Goal: Information Seeking & Learning: Learn about a topic

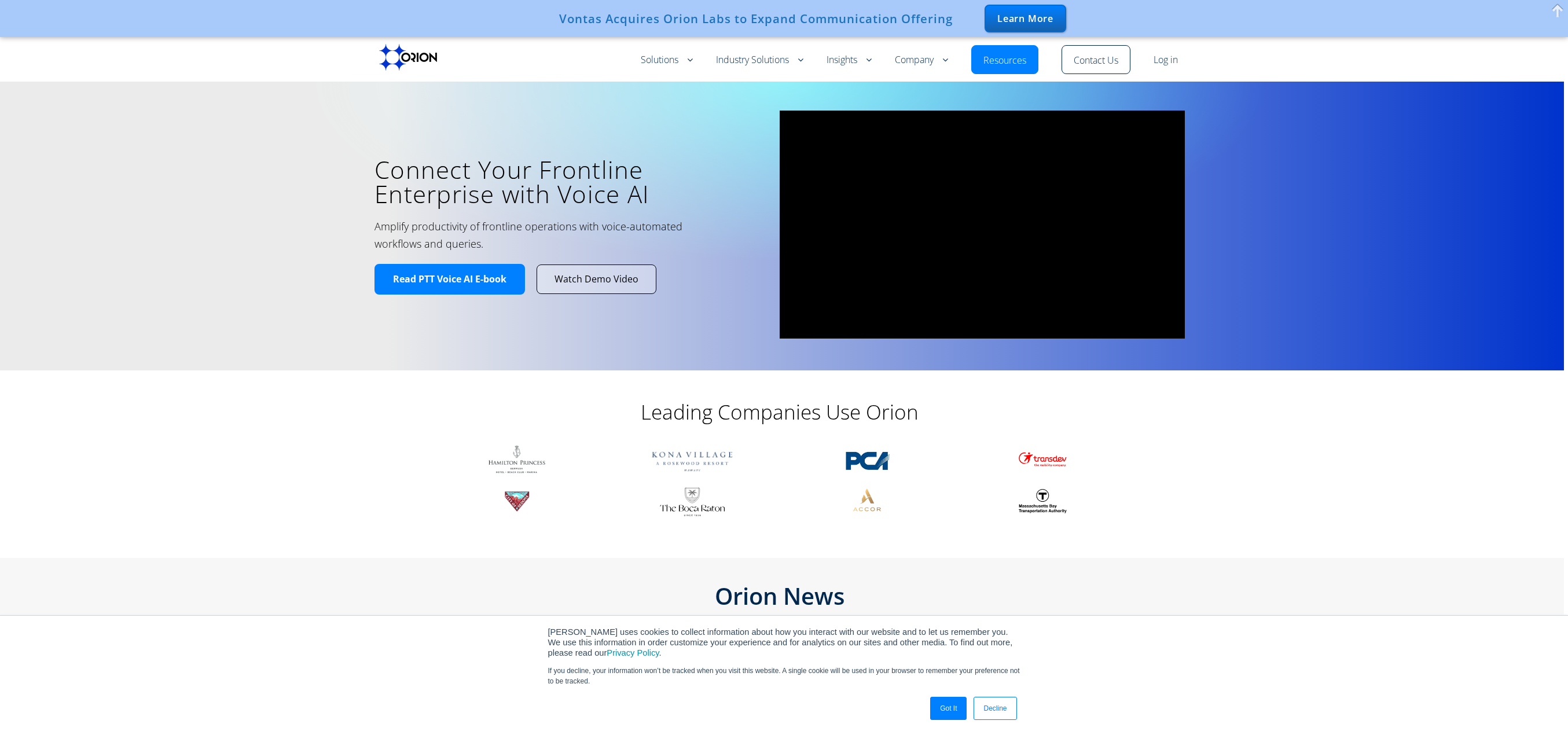
click at [947, 714] on link "Got It" at bounding box center [948, 708] width 37 height 23
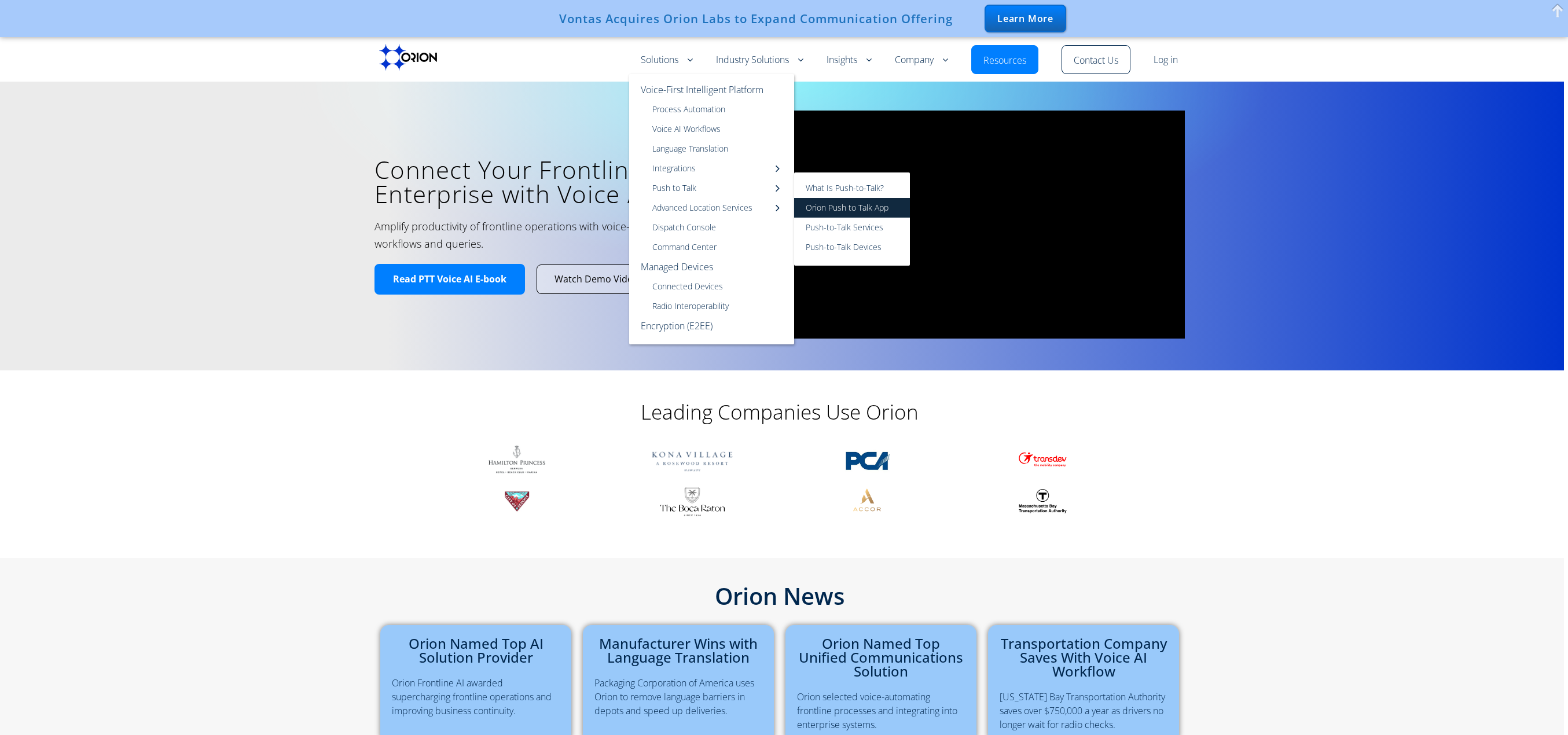
click at [809, 199] on link "Orion Push to Talk App" at bounding box center [851, 208] width 116 height 19
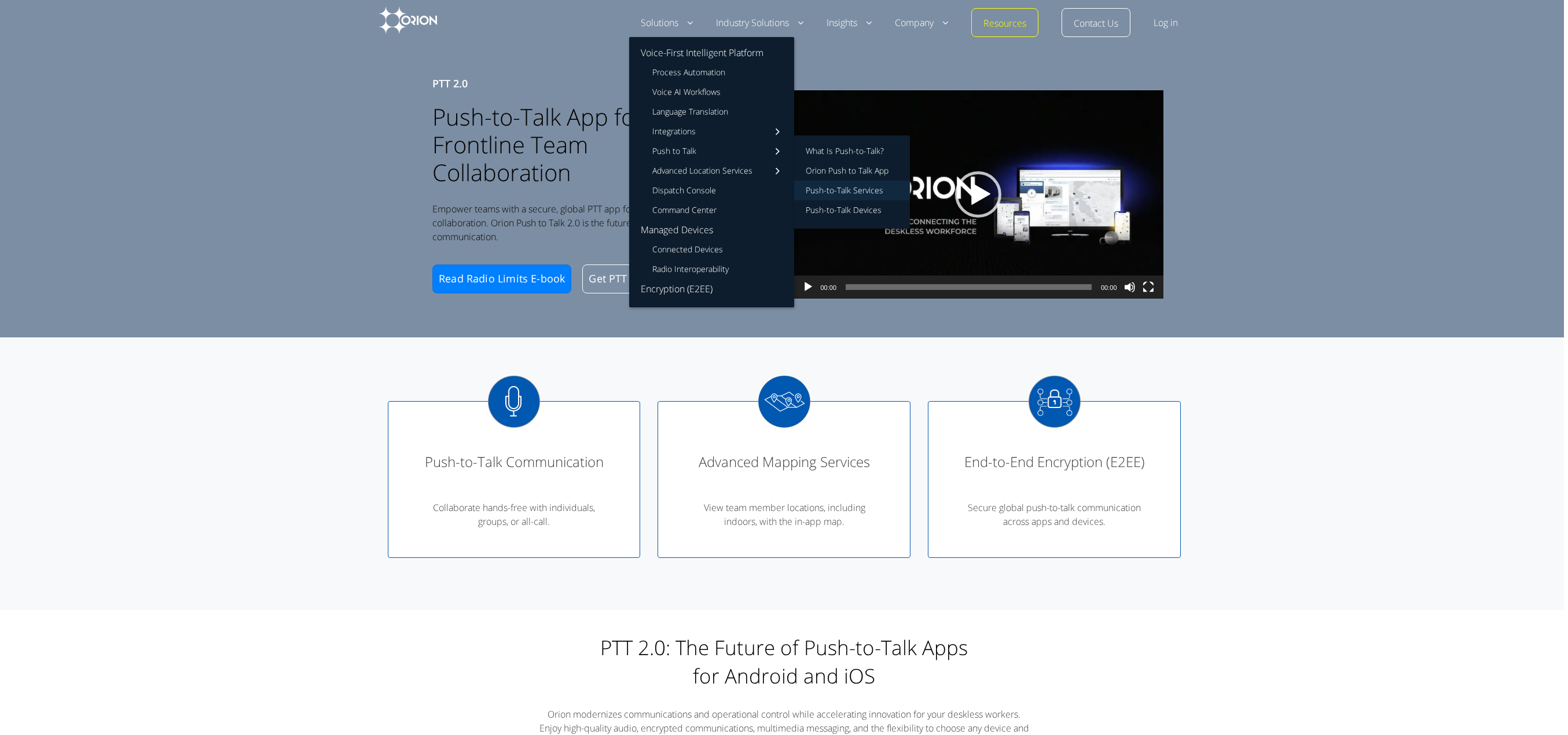
click at [836, 193] on link "Push-to-Talk Services" at bounding box center [851, 190] width 116 height 19
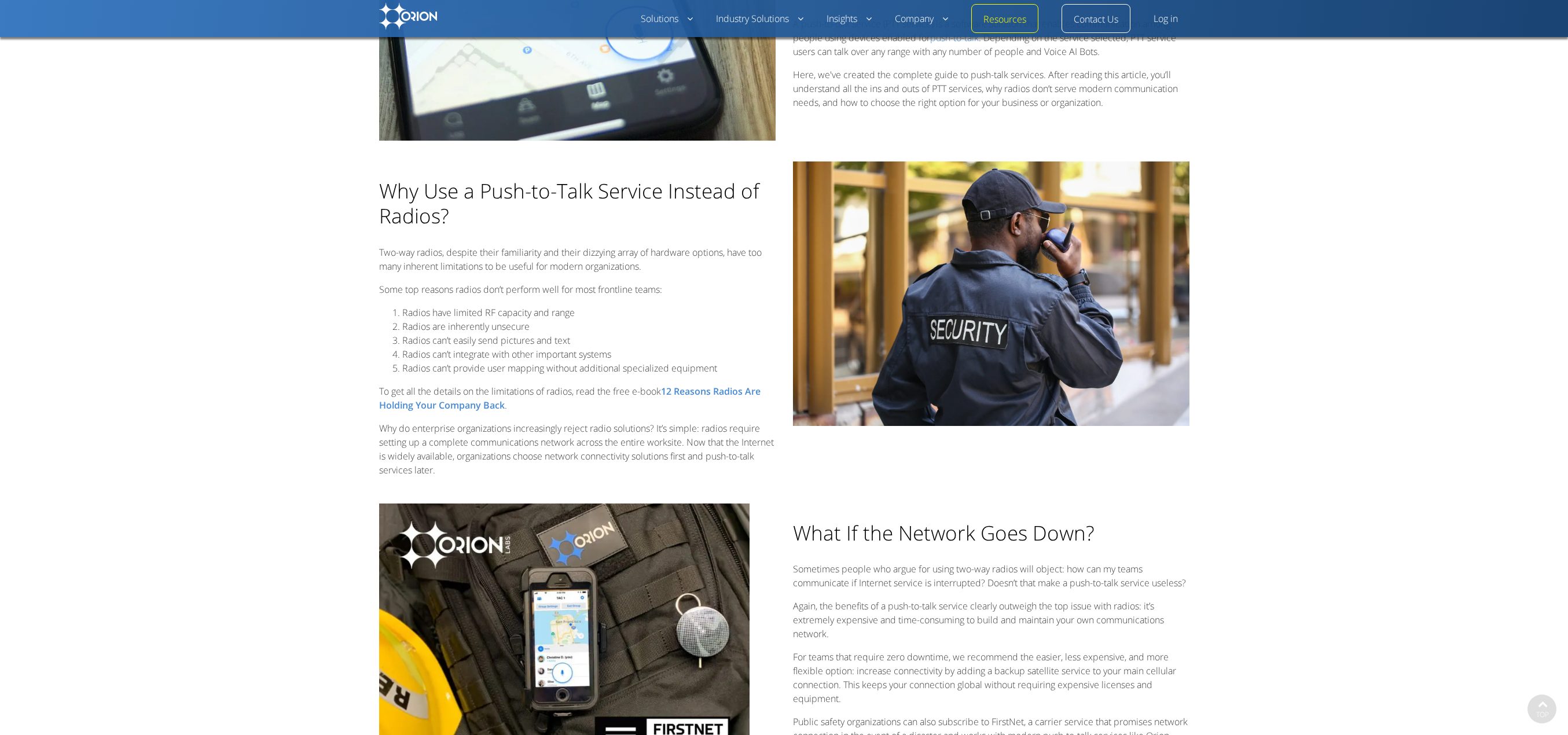
scroll to position [736, 0]
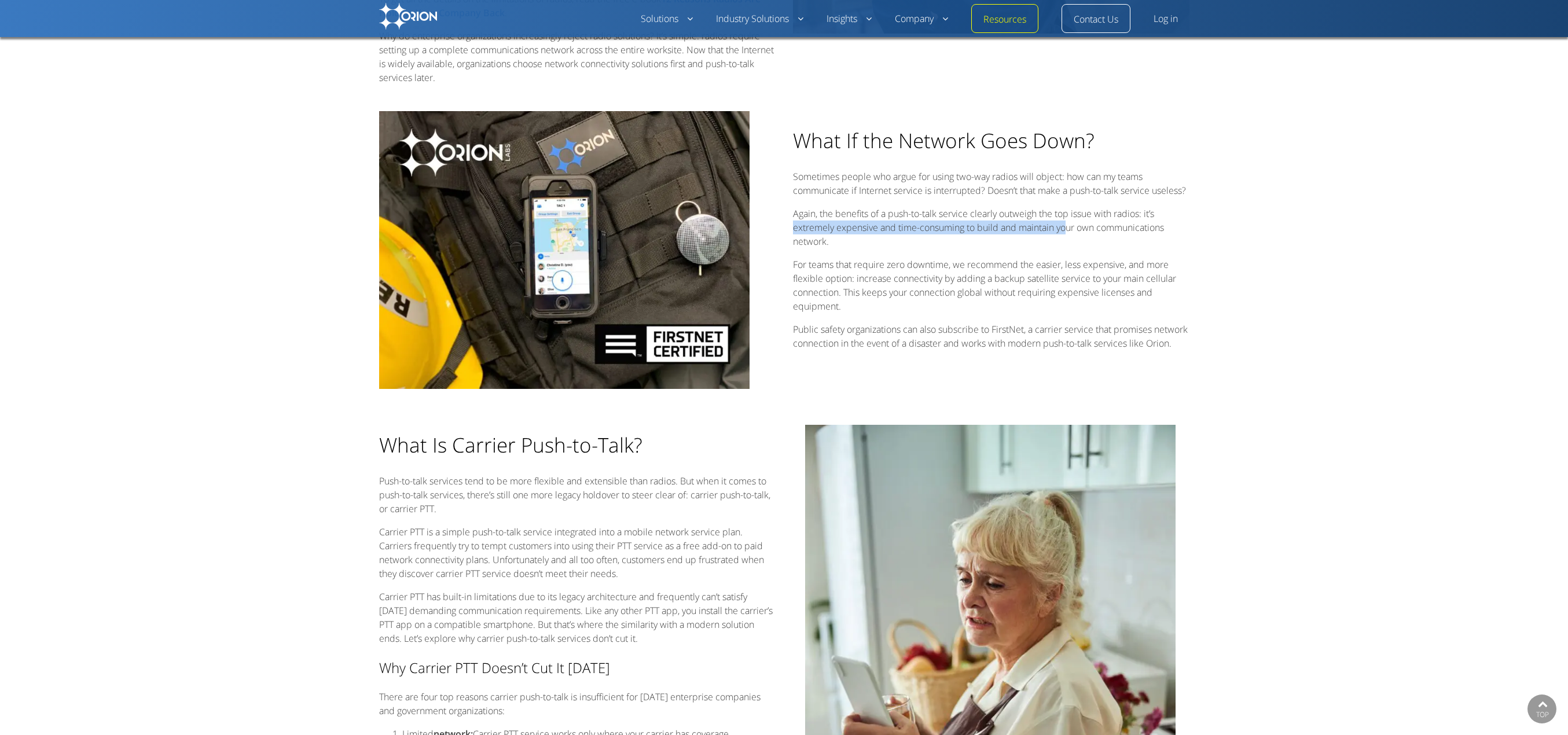
drag, startPoint x: 794, startPoint y: 239, endPoint x: 1075, endPoint y: 239, distance: 281.0
click at [1075, 239] on div "What If the Network Goes Down? Sometimes people who argue for using two-way rad…" at bounding box center [780, 252] width 1568 height 281
click at [863, 248] on p "Again, the benefits of a push-to-talk service clearly outweigh the top issue wi…" at bounding box center [991, 227] width 396 height 42
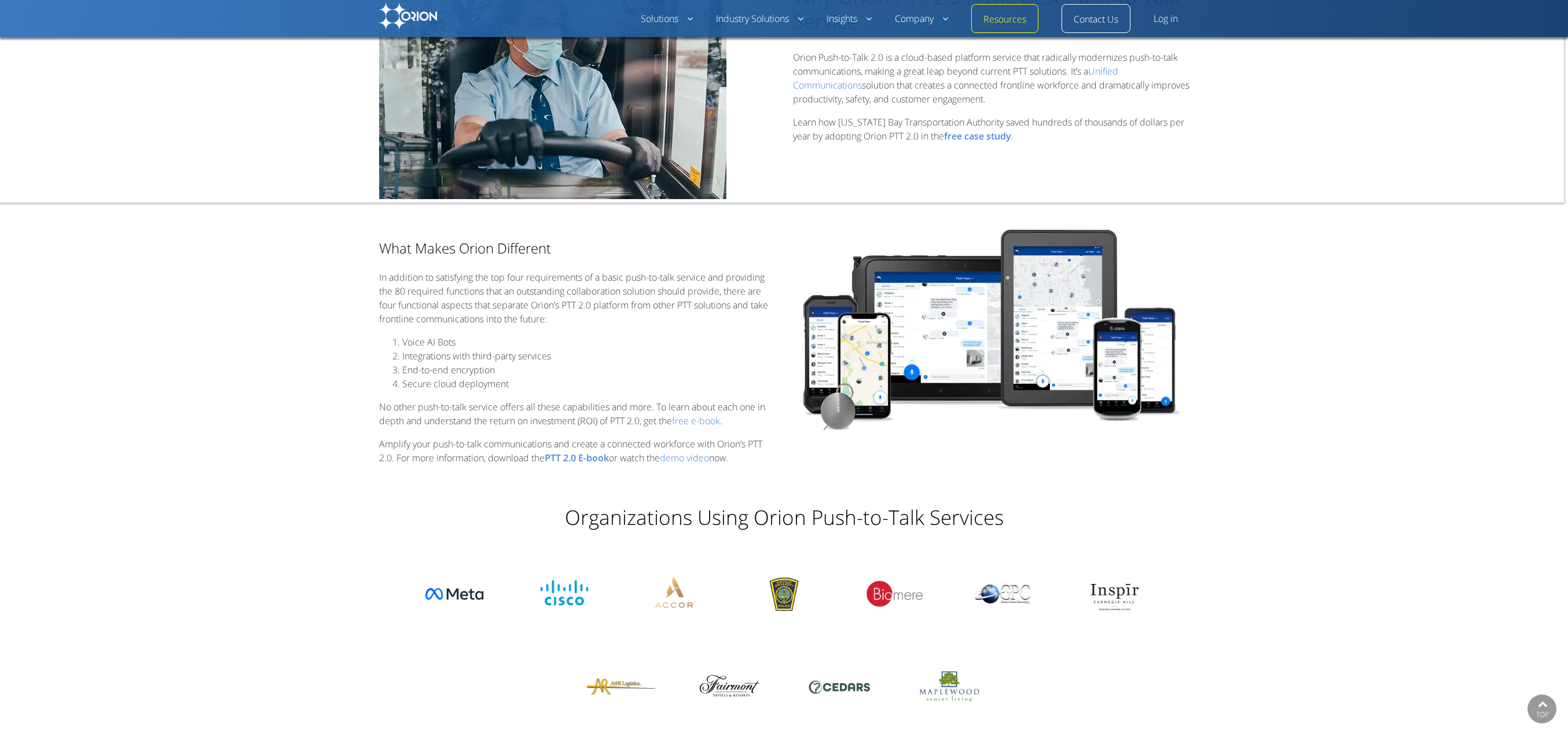
scroll to position [2471, 0]
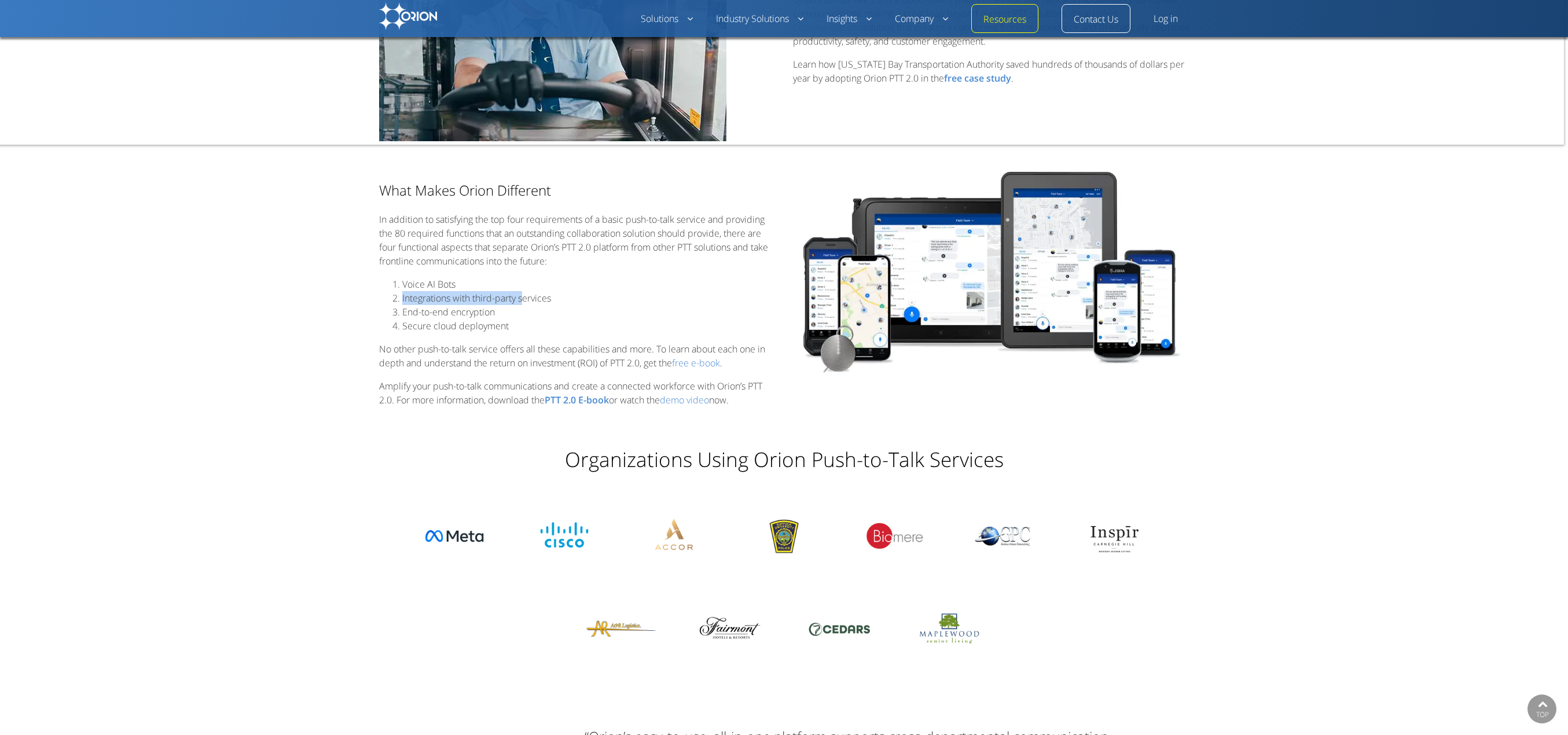
drag, startPoint x: 405, startPoint y: 298, endPoint x: 529, endPoint y: 300, distance: 124.0
click at [529, 300] on li "Integrations with third-party services" at bounding box center [589, 298] width 373 height 14
drag, startPoint x: 504, startPoint y: 308, endPoint x: 429, endPoint y: 308, distance: 75.0
click at [431, 308] on li "End-to-end encryption" at bounding box center [589, 312] width 373 height 14
click at [696, 368] on link "free e-book" at bounding box center [696, 363] width 48 height 13
